Goal: Navigation & Orientation: Find specific page/section

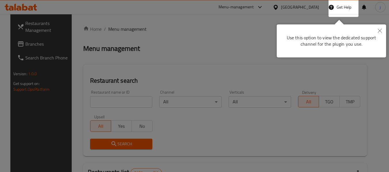
click at [378, 31] on icon "Close" at bounding box center [380, 31] width 4 height 4
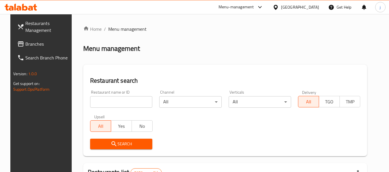
click at [279, 9] on icon at bounding box center [276, 7] width 6 height 6
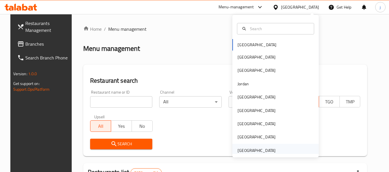
click at [243, 150] on div "[GEOGRAPHIC_DATA]" at bounding box center [256, 151] width 38 height 6
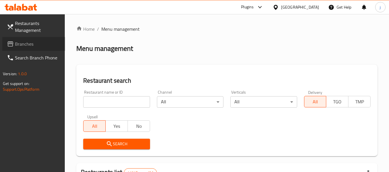
click at [15, 42] on span "Branches" at bounding box center [37, 44] width 45 height 7
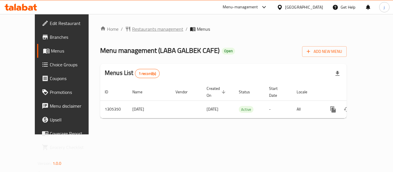
click at [132, 30] on span "Restaurants management" at bounding box center [157, 29] width 51 height 7
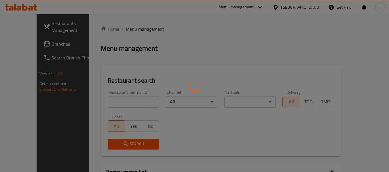
click at [21, 49] on div at bounding box center [194, 86] width 389 height 172
click at [21, 46] on div at bounding box center [194, 86] width 389 height 172
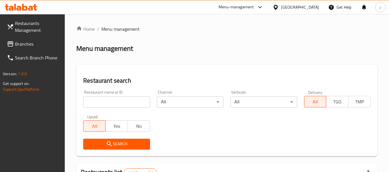
click at [23, 44] on span "Branches" at bounding box center [37, 44] width 45 height 7
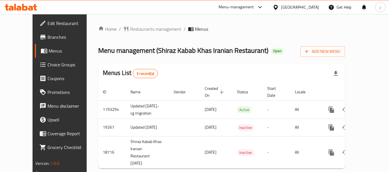
click at [116, 24] on div "Home / Restaurants management / Menus Menu management ( Shiraz Kabab Khas Irani…" at bounding box center [222, 99] width 270 height 171
click at [116, 36] on div "Home / Restaurants management / Menus Menu management ( Shiraz Kabab Khas Irani…" at bounding box center [221, 100] width 247 height 148
click at [130, 30] on span "Restaurants management" at bounding box center [155, 29] width 51 height 7
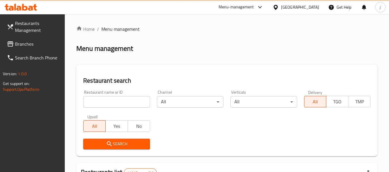
click at [41, 41] on span "Branches" at bounding box center [37, 44] width 45 height 7
click at [14, 44] on span at bounding box center [11, 44] width 8 height 7
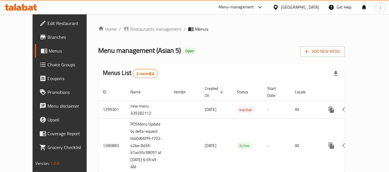
click at [261, 8] on icon at bounding box center [259, 7] width 3 height 2
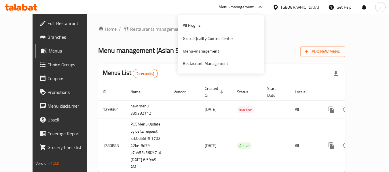
click at [193, 51] on div "All Plugins Global Quality Control Center Menu-management Restaurant-Management" at bounding box center [221, 45] width 86 height 52
click at [196, 65] on div "Restaurant-Management" at bounding box center [205, 63] width 45 height 6
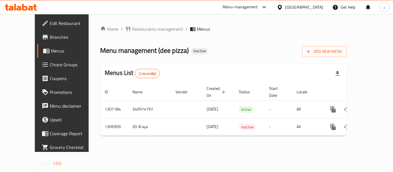
click at [320, 7] on div "[GEOGRAPHIC_DATA]" at bounding box center [304, 7] width 38 height 6
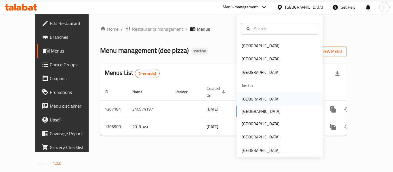
click at [247, 98] on div "Kuwait" at bounding box center [261, 99] width 38 height 6
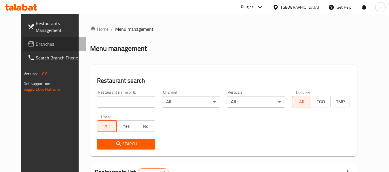
click at [36, 41] on span "Branches" at bounding box center [58, 44] width 45 height 7
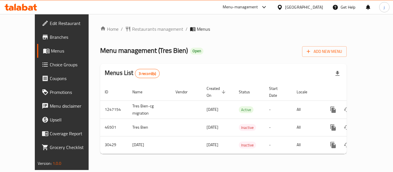
click at [283, 7] on icon at bounding box center [280, 7] width 6 height 6
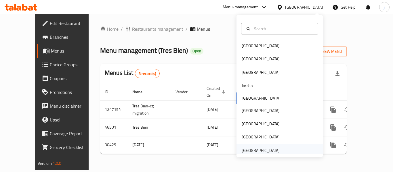
click at [242, 154] on div "[GEOGRAPHIC_DATA]" at bounding box center [261, 151] width 38 height 6
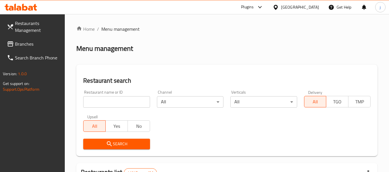
click at [20, 42] on span "Branches" at bounding box center [37, 44] width 45 height 7
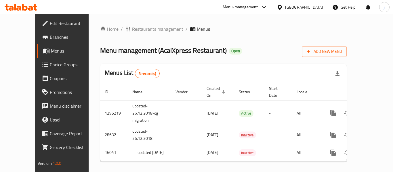
click at [141, 26] on span "Restaurants management" at bounding box center [157, 29] width 51 height 7
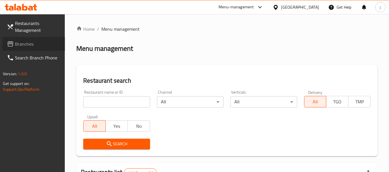
click at [34, 45] on span "Branches" at bounding box center [37, 44] width 45 height 7
